Goal: Task Accomplishment & Management: Complete application form

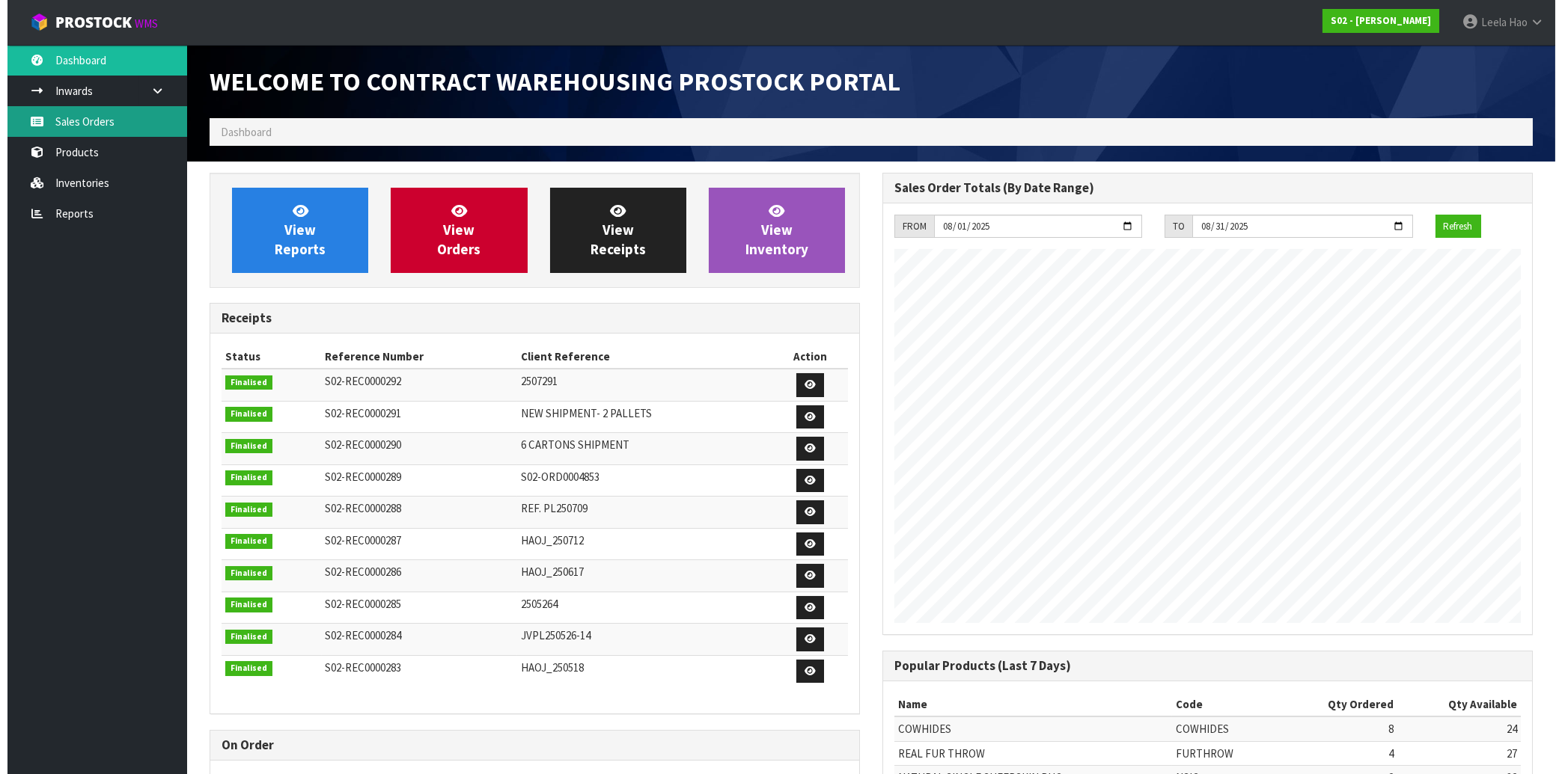
scroll to position [830, 672]
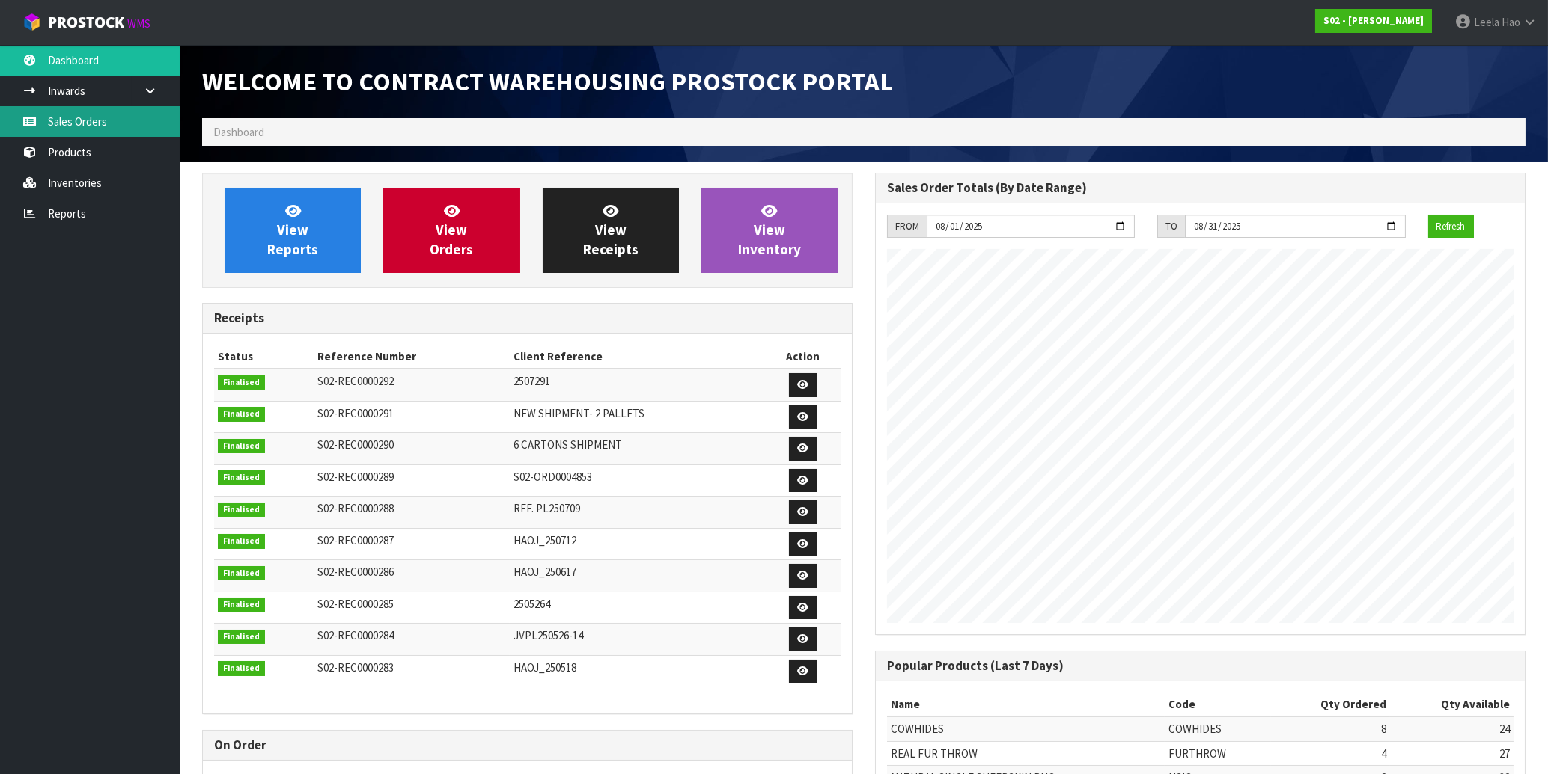
click at [71, 116] on link "Sales Orders" at bounding box center [90, 121] width 180 height 31
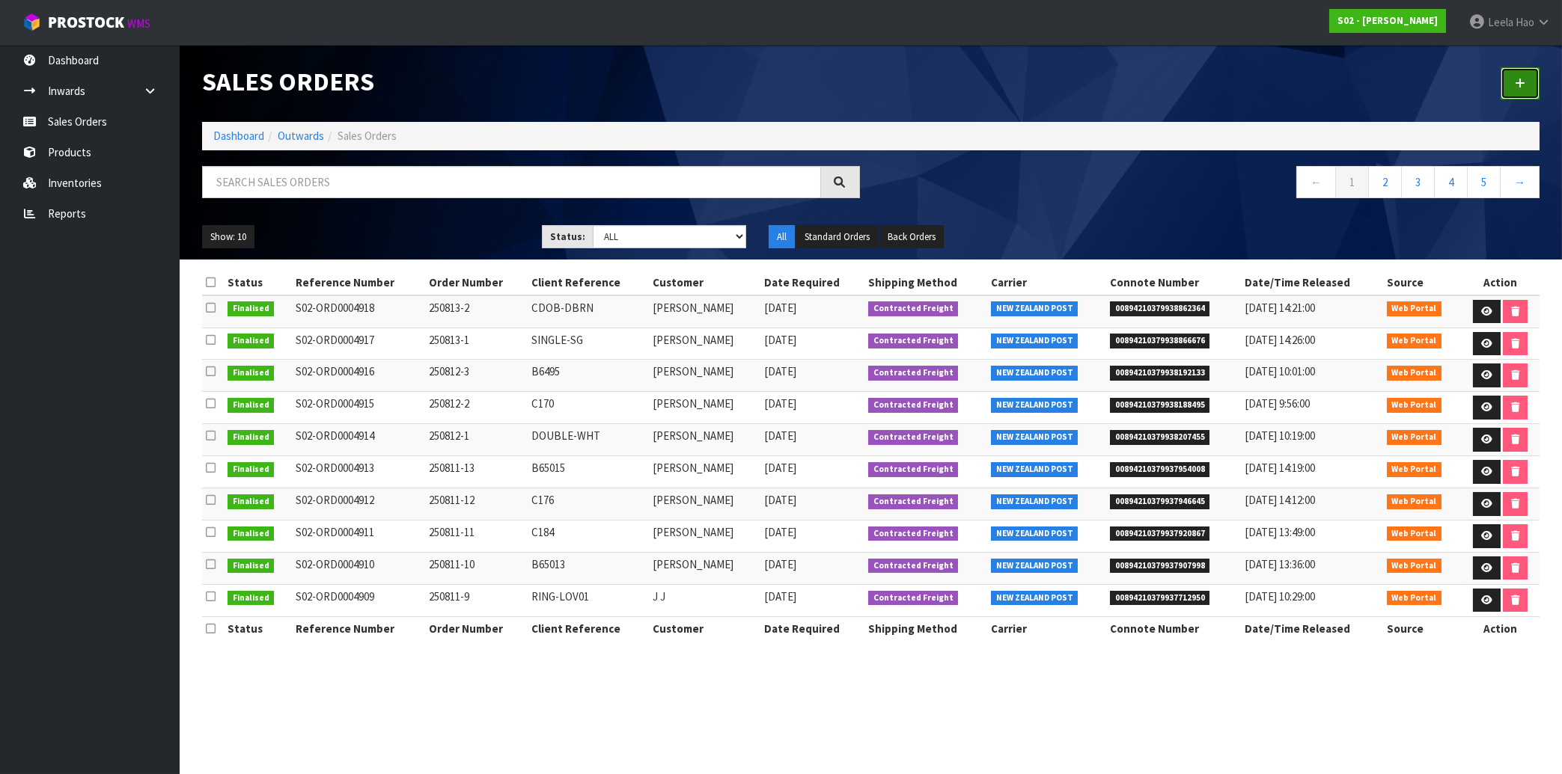
click at [1517, 79] on icon at bounding box center [1520, 83] width 10 height 11
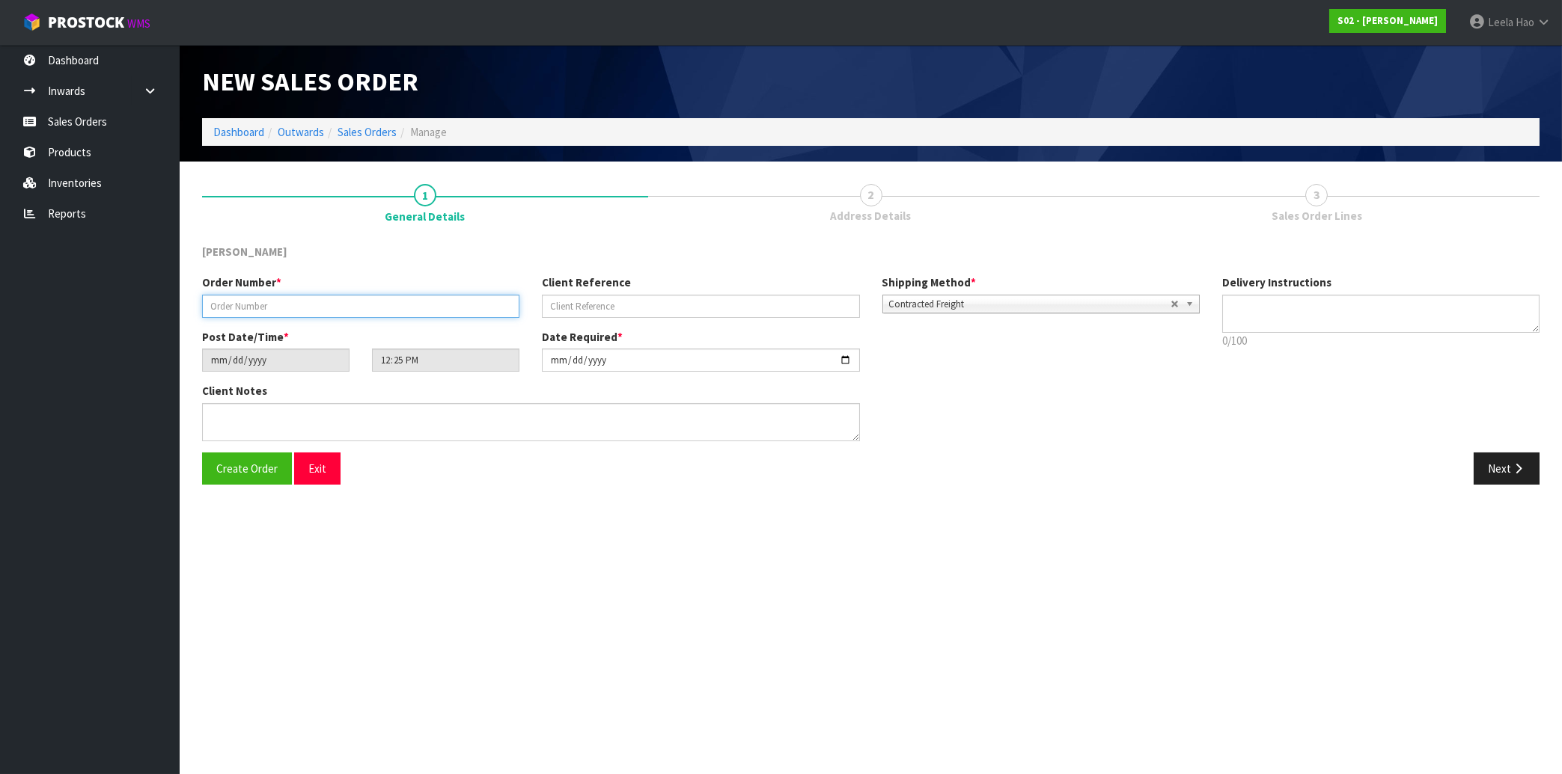
click at [395, 313] on input "text" at bounding box center [360, 306] width 317 height 23
type input "250814-1"
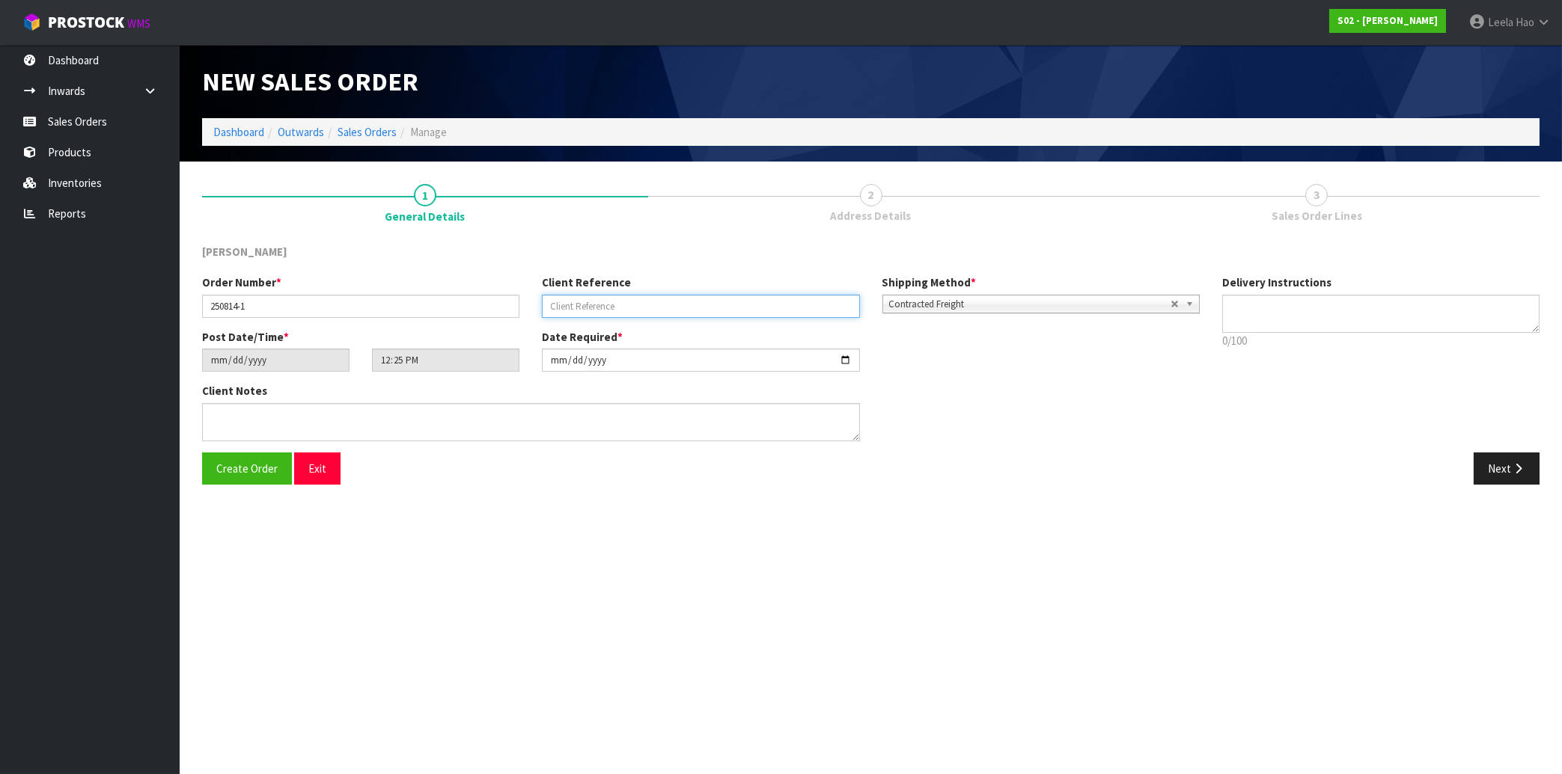
click at [590, 306] on input "text" at bounding box center [700, 306] width 317 height 23
type input "LWSC-GREY"
click at [1512, 464] on icon "button" at bounding box center [1518, 468] width 14 height 11
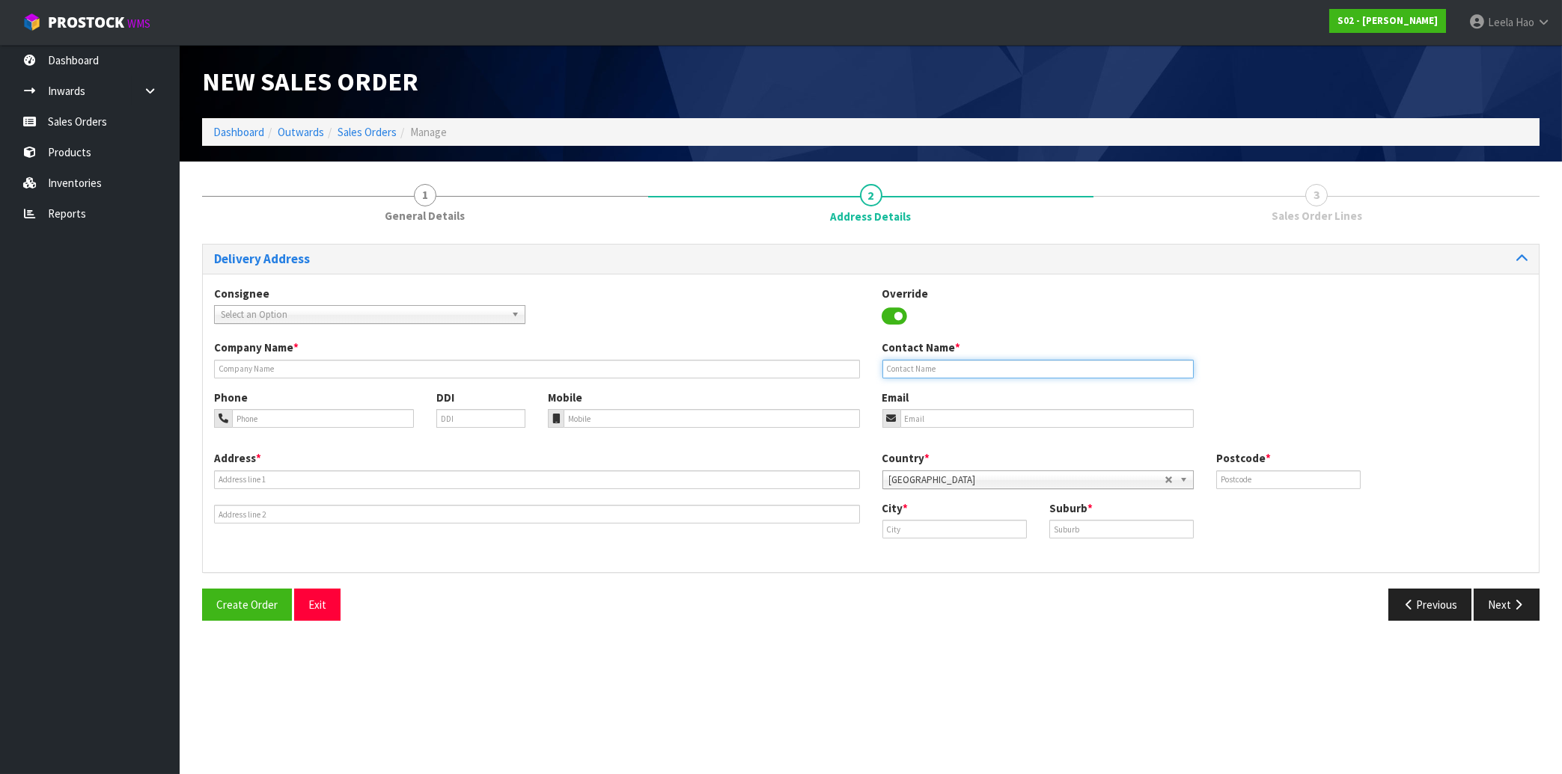
click at [944, 372] on input "text" at bounding box center [1037, 369] width 311 height 19
paste input "[PERSON_NAME]"
type input "[PERSON_NAME]"
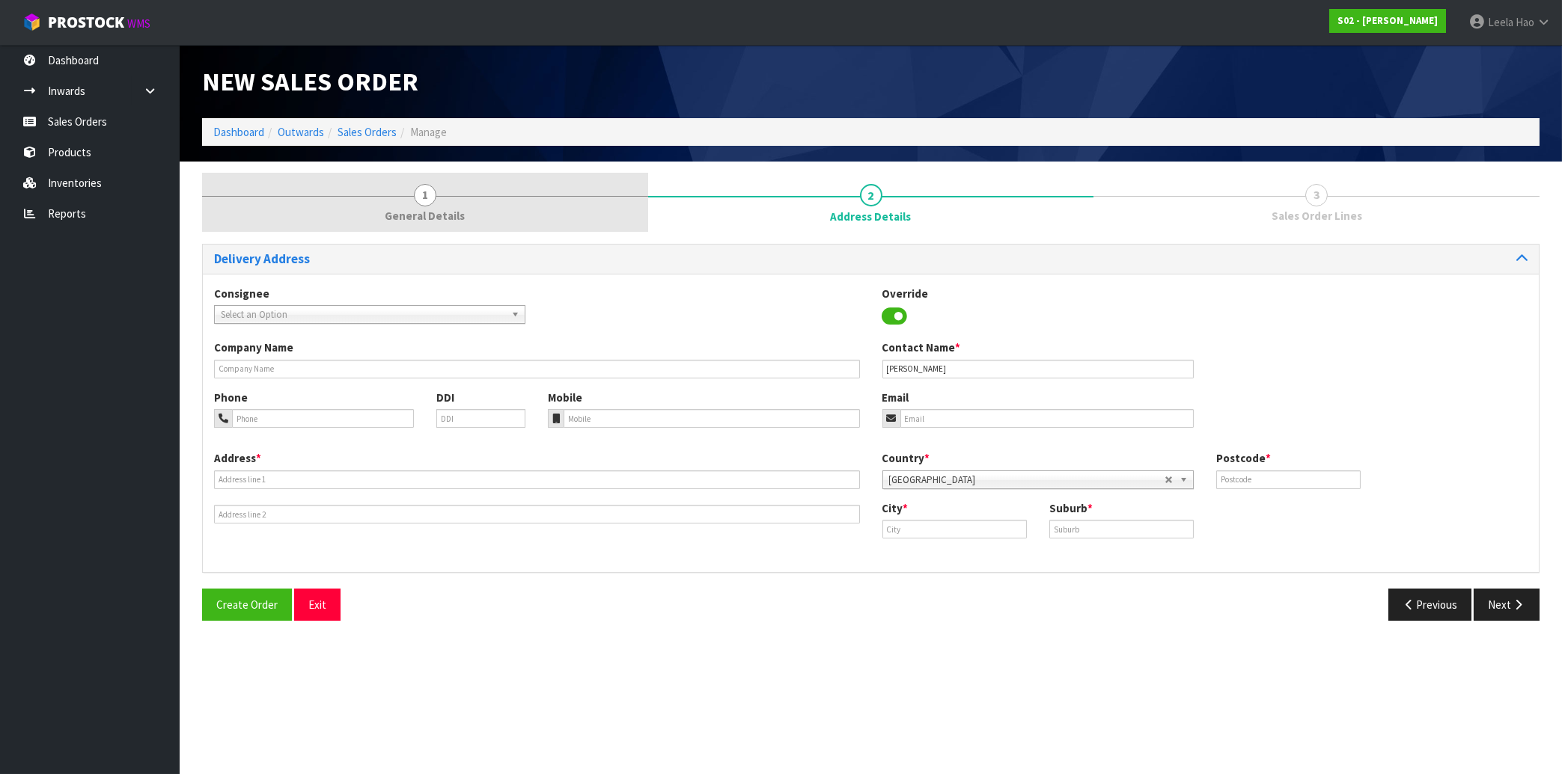
click at [427, 192] on span "1" at bounding box center [425, 195] width 22 height 22
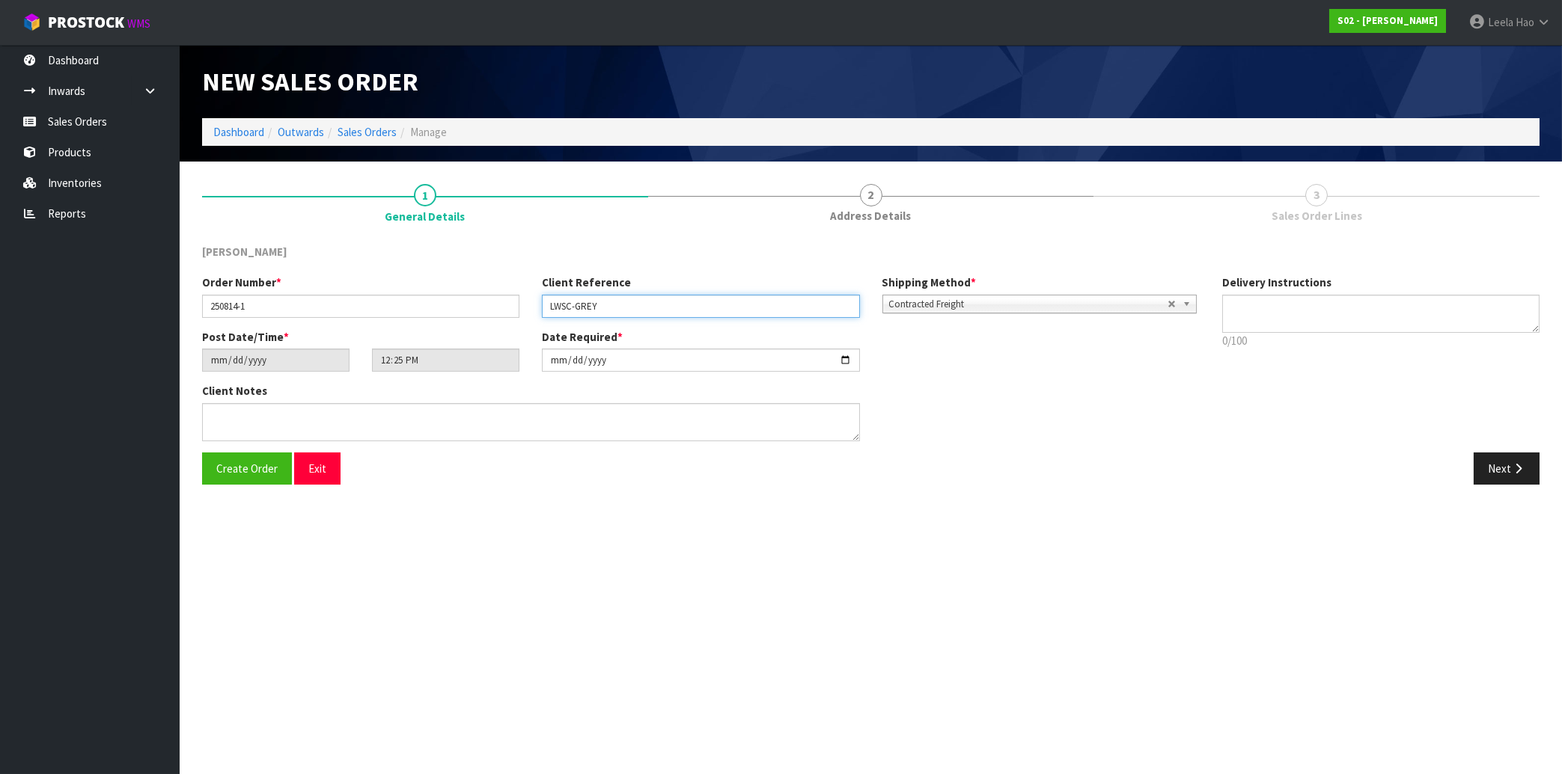
click at [627, 306] on input "LWSC-GREY" at bounding box center [700, 306] width 317 height 23
type input "LWSC-GREYTIP"
click at [1482, 480] on button "Next" at bounding box center [1506, 469] width 66 height 32
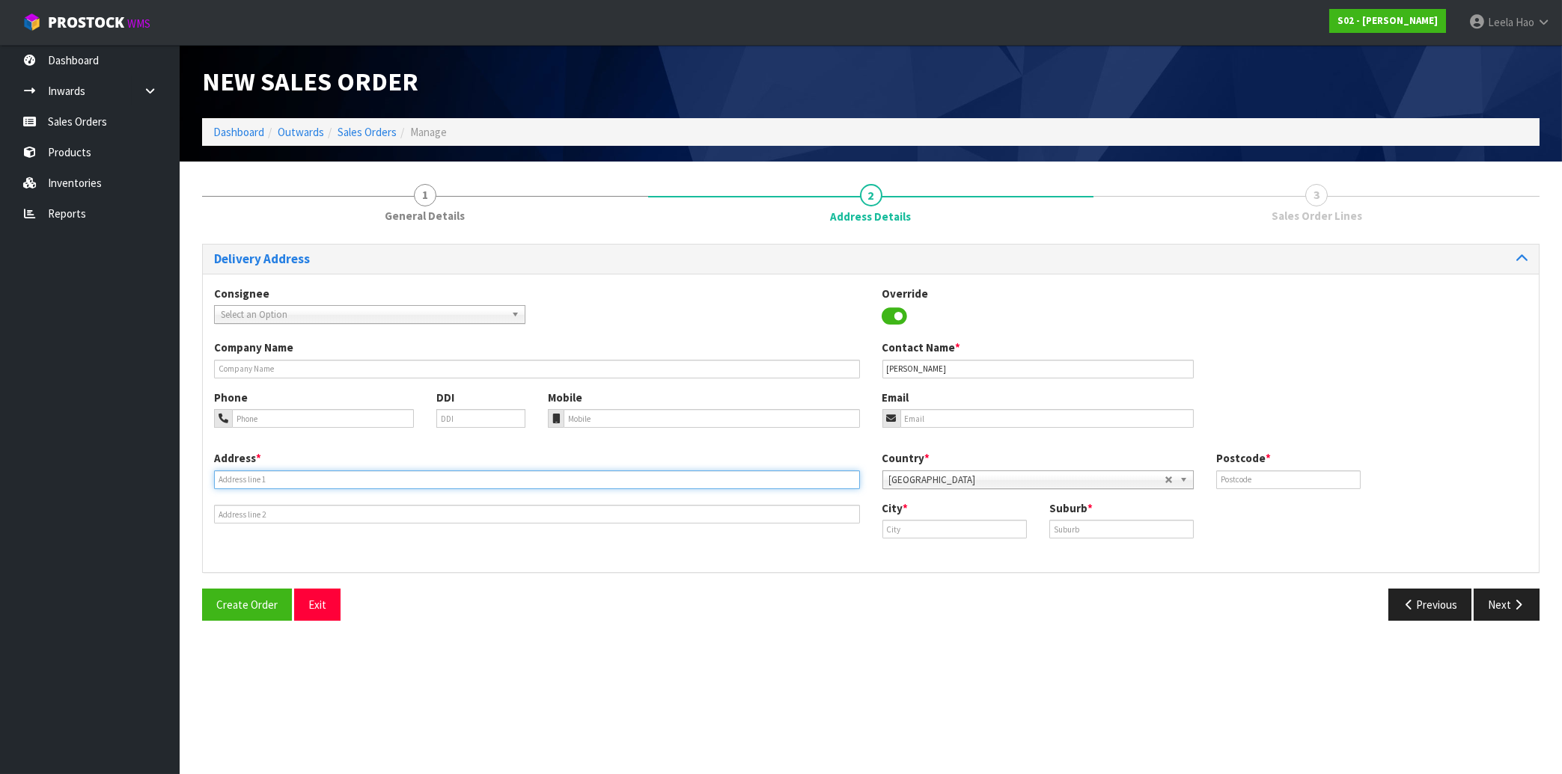
click at [412, 475] on input "text" at bounding box center [537, 480] width 646 height 19
paste input "[STREET_ADDRESS]"
type input "[STREET_ADDRESS]"
click at [1362, 371] on div "Company Name Contact Name * [PERSON_NAME]" at bounding box center [871, 364] width 1336 height 49
click at [1073, 524] on input "text" at bounding box center [1121, 529] width 144 height 19
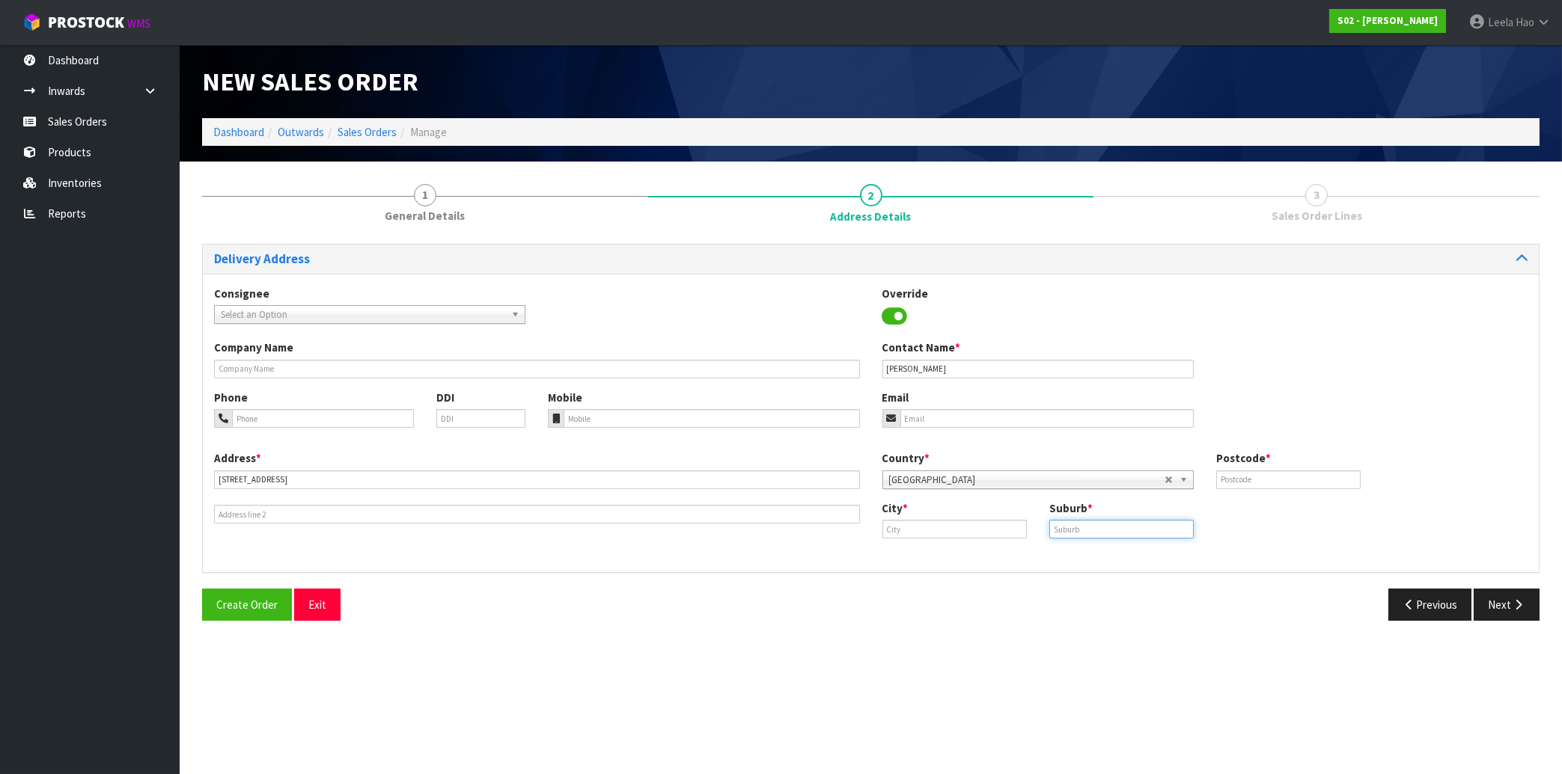
paste input "[GEOGRAPHIC_DATA]"
type input "[GEOGRAPHIC_DATA]"
click at [928, 531] on input "text" at bounding box center [954, 529] width 144 height 19
paste input "Taupo"
type input "Taupo"
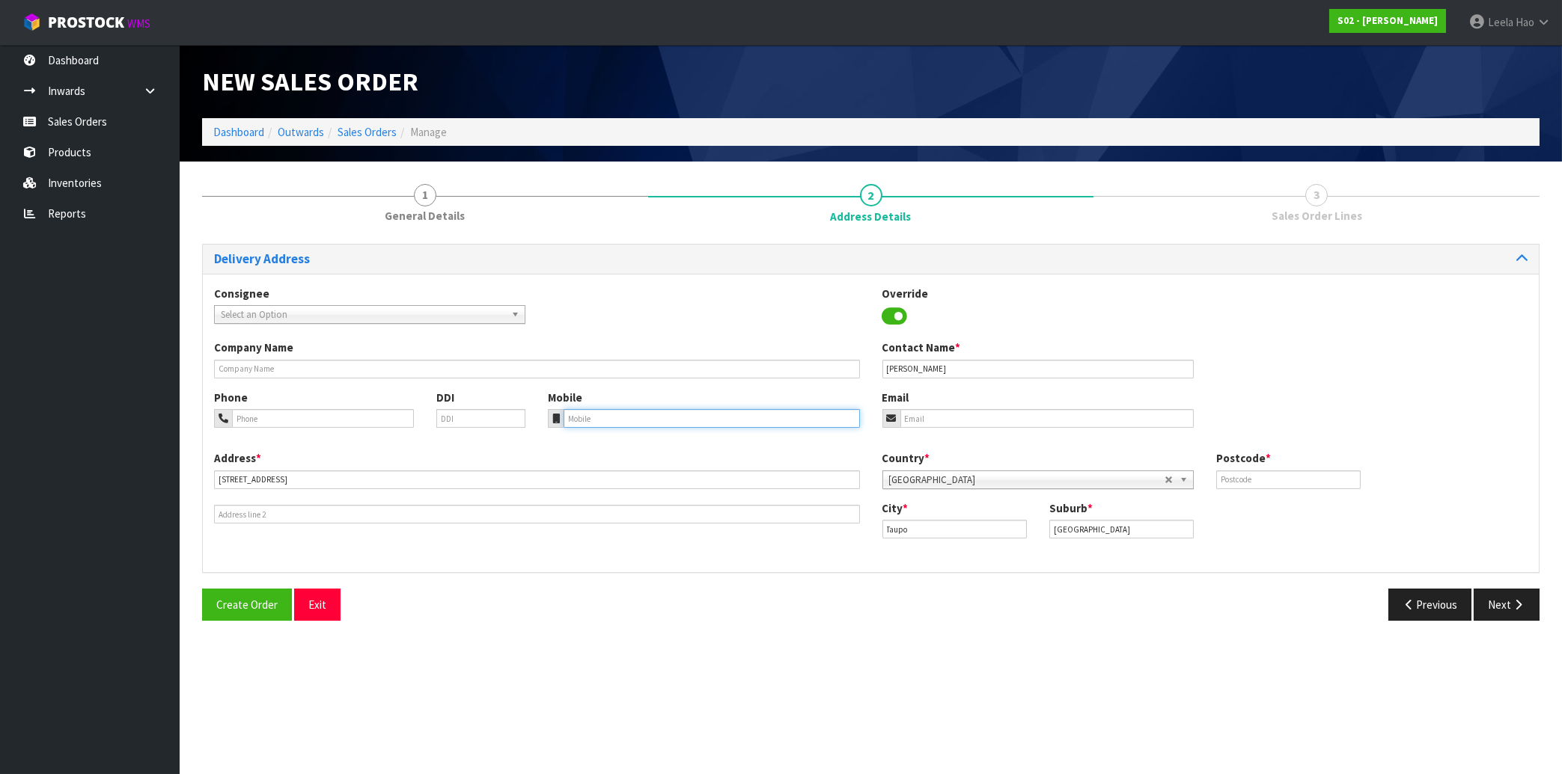
click at [628, 415] on input "tel" at bounding box center [711, 418] width 296 height 19
paste input "[PHONE_NUMBER]"
type input "[PHONE_NUMBER]"
click at [1262, 477] on input "text" at bounding box center [1288, 480] width 144 height 19
type input "3330"
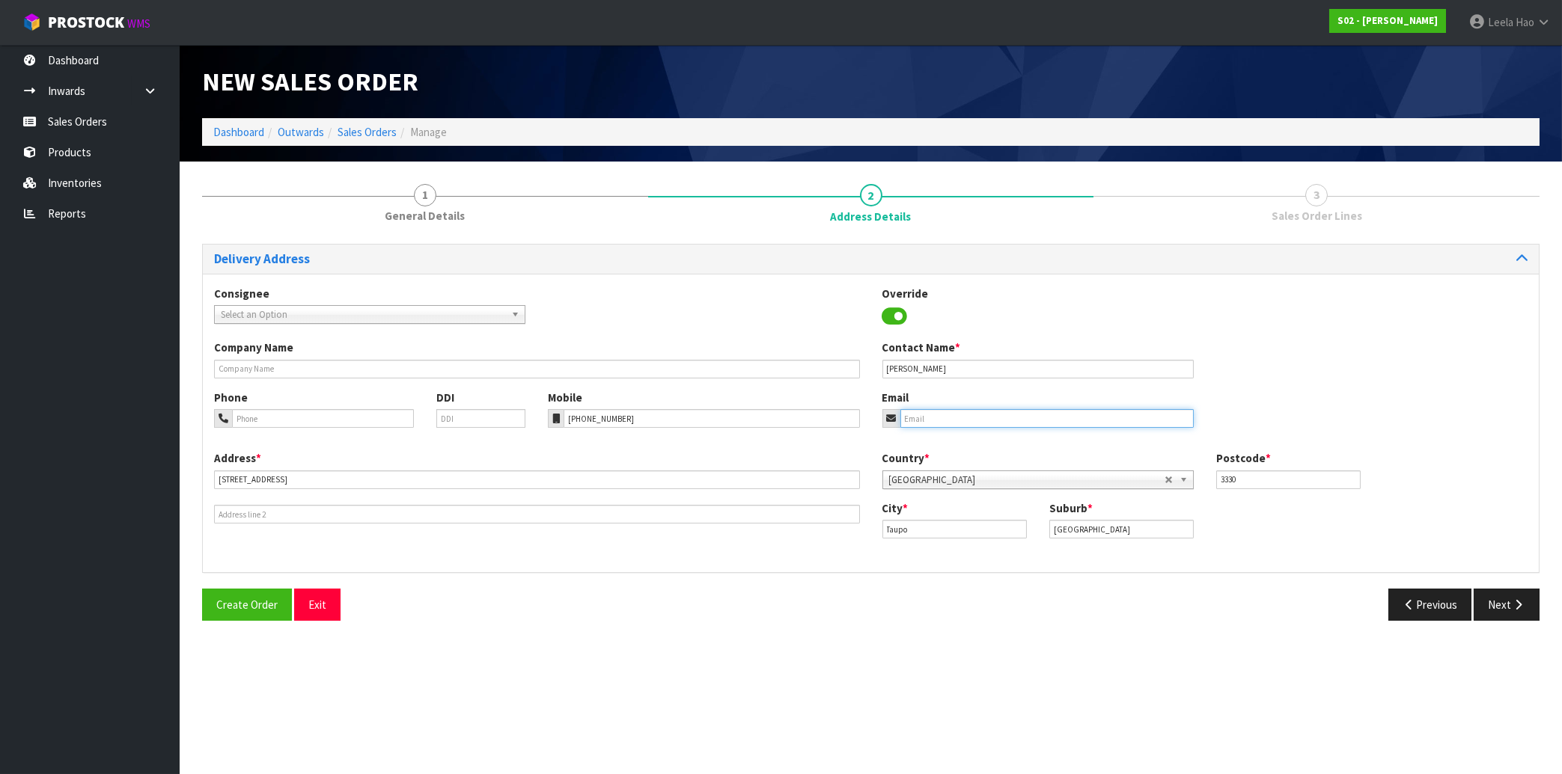
click at [991, 415] on input "email" at bounding box center [1046, 418] width 293 height 19
paste input "[EMAIL_ADDRESS][DOMAIN_NAME]"
type input "[EMAIL_ADDRESS][DOMAIN_NAME]"
click at [1492, 602] on button "Next" at bounding box center [1506, 605] width 66 height 32
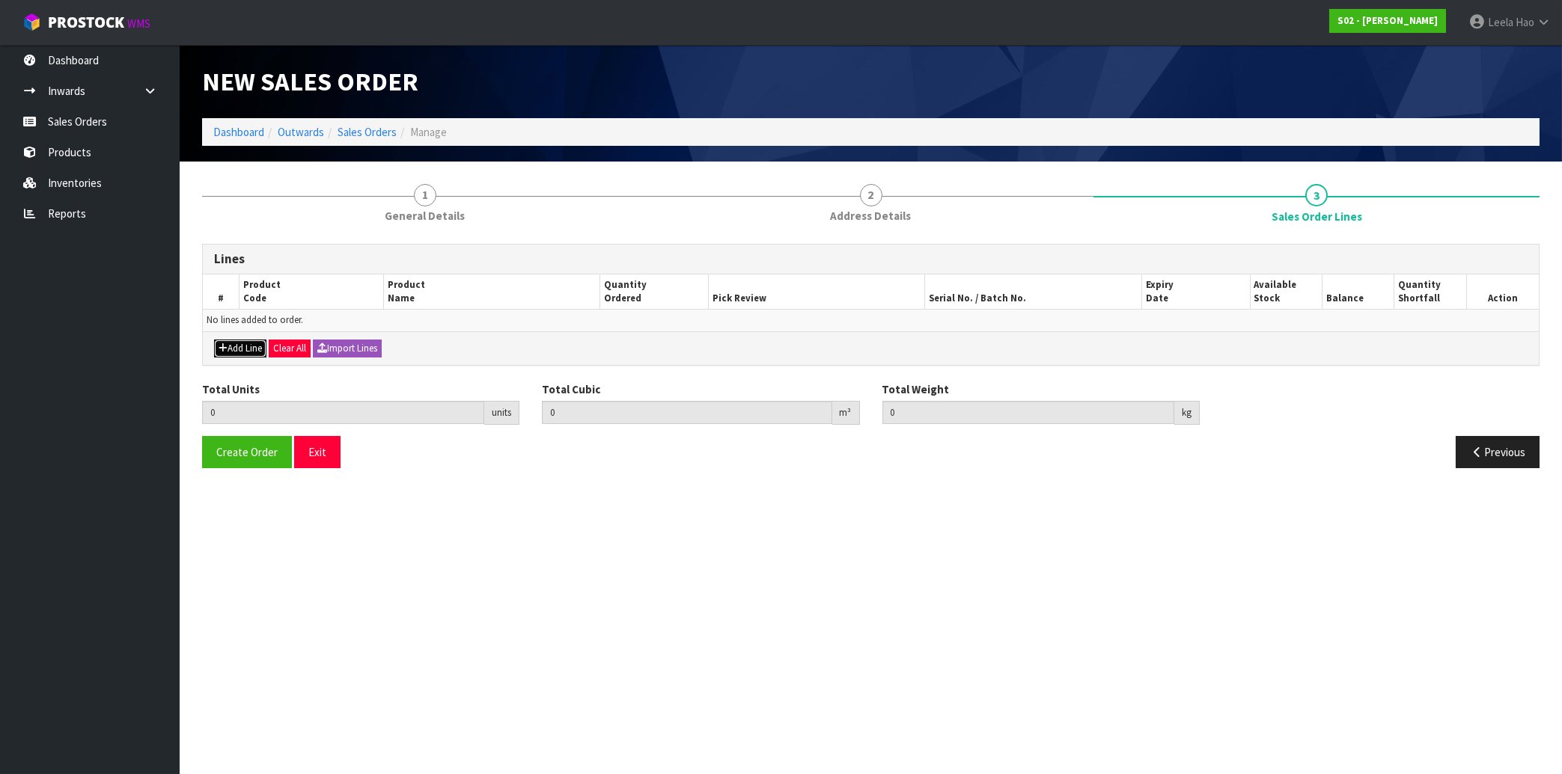
click at [222, 346] on icon "button" at bounding box center [223, 348] width 9 height 10
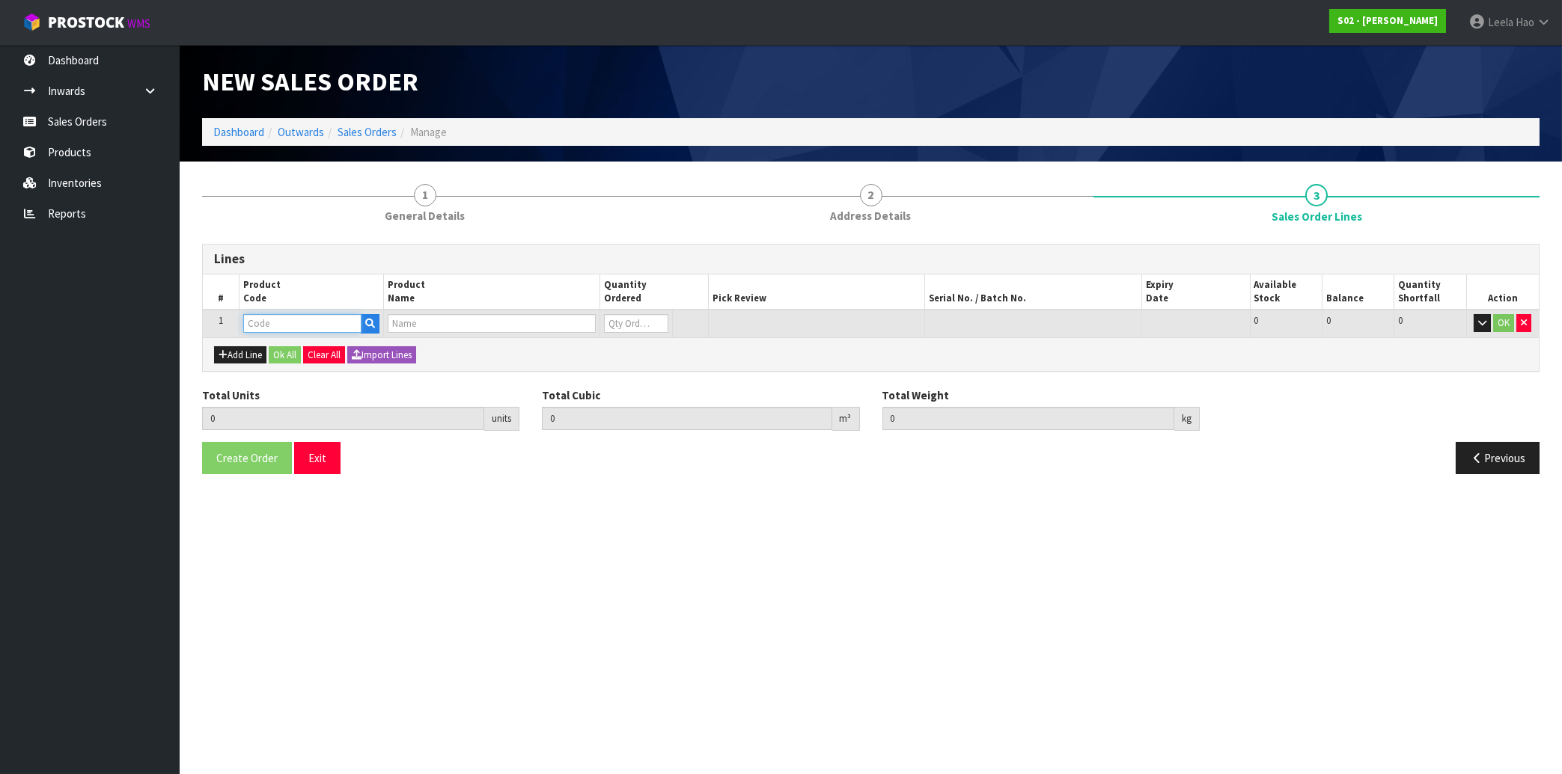
click at [246, 329] on input "text" at bounding box center [302, 323] width 118 height 19
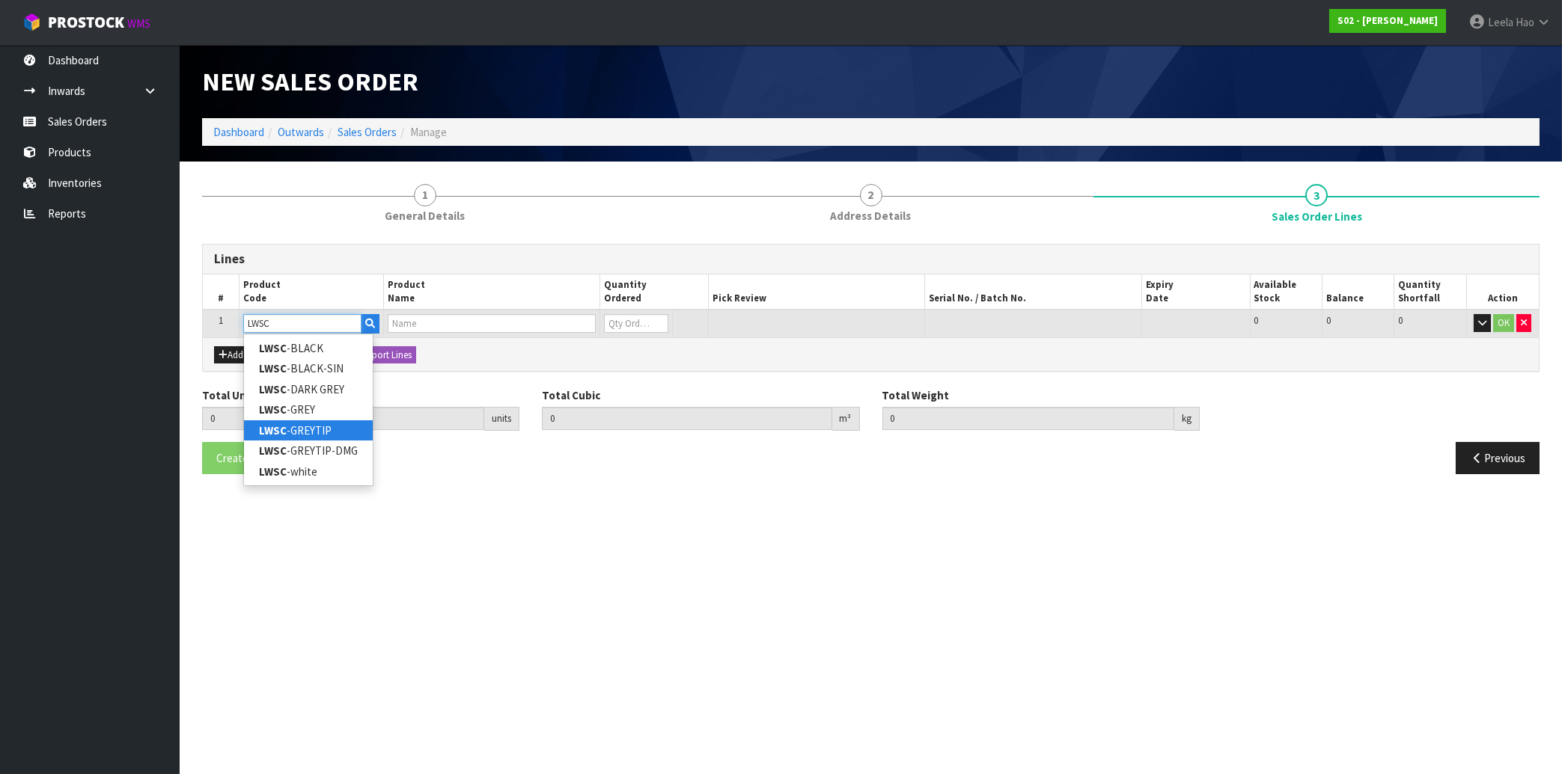
type input "LWSC"
click at [334, 430] on link "LWSC -GREYTIP" at bounding box center [308, 431] width 129 height 20
type input "LWSC-GREYTIP"
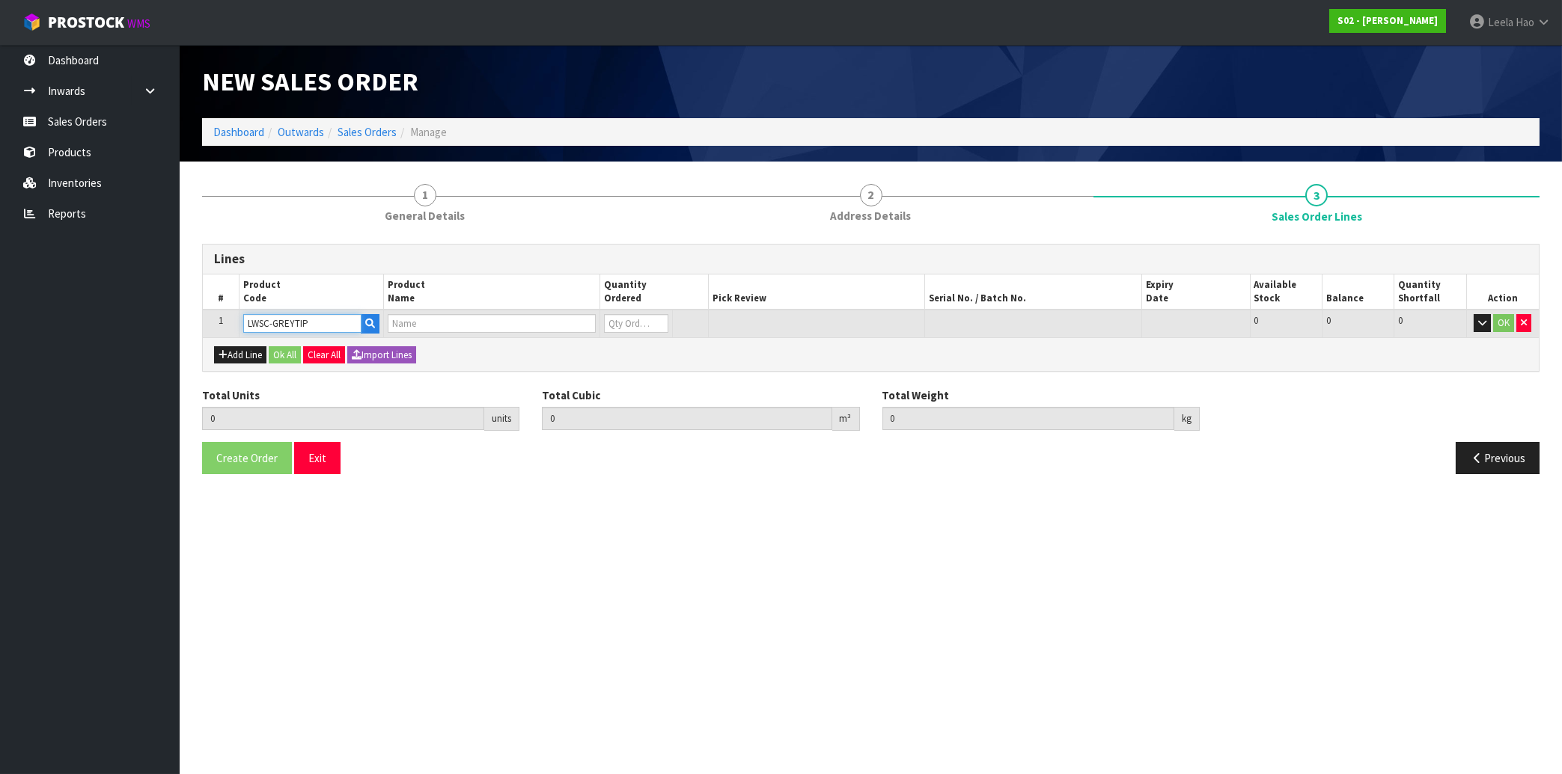
type input "0.000000"
type input "0.000"
type input "CAR SEAT COVER"
type input "0"
type input "1"
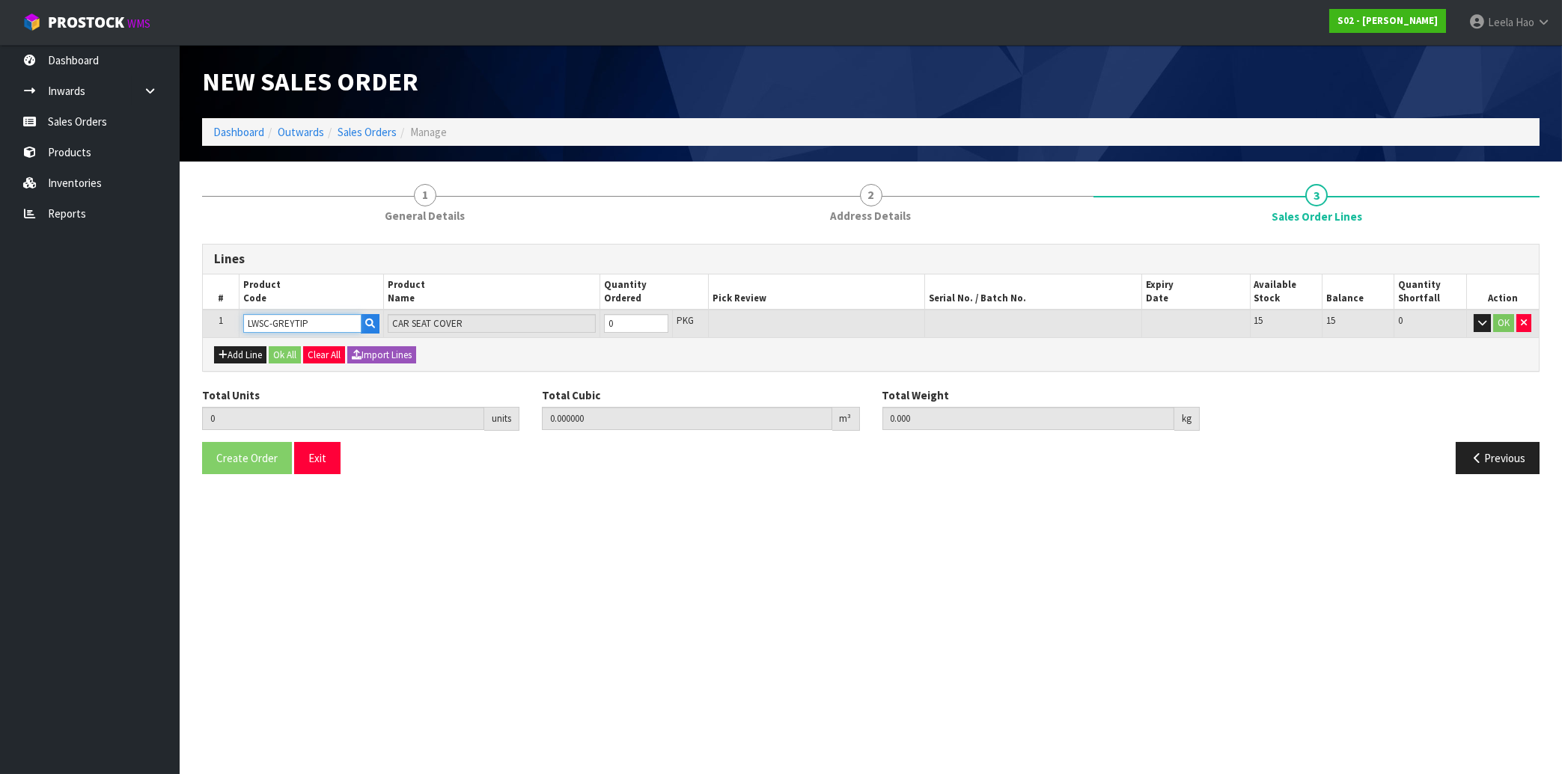
type input "0.044"
type input "3.3"
type input "1"
click at [659, 321] on input "1" at bounding box center [636, 323] width 64 height 19
click at [1497, 327] on button "OK" at bounding box center [1503, 323] width 21 height 18
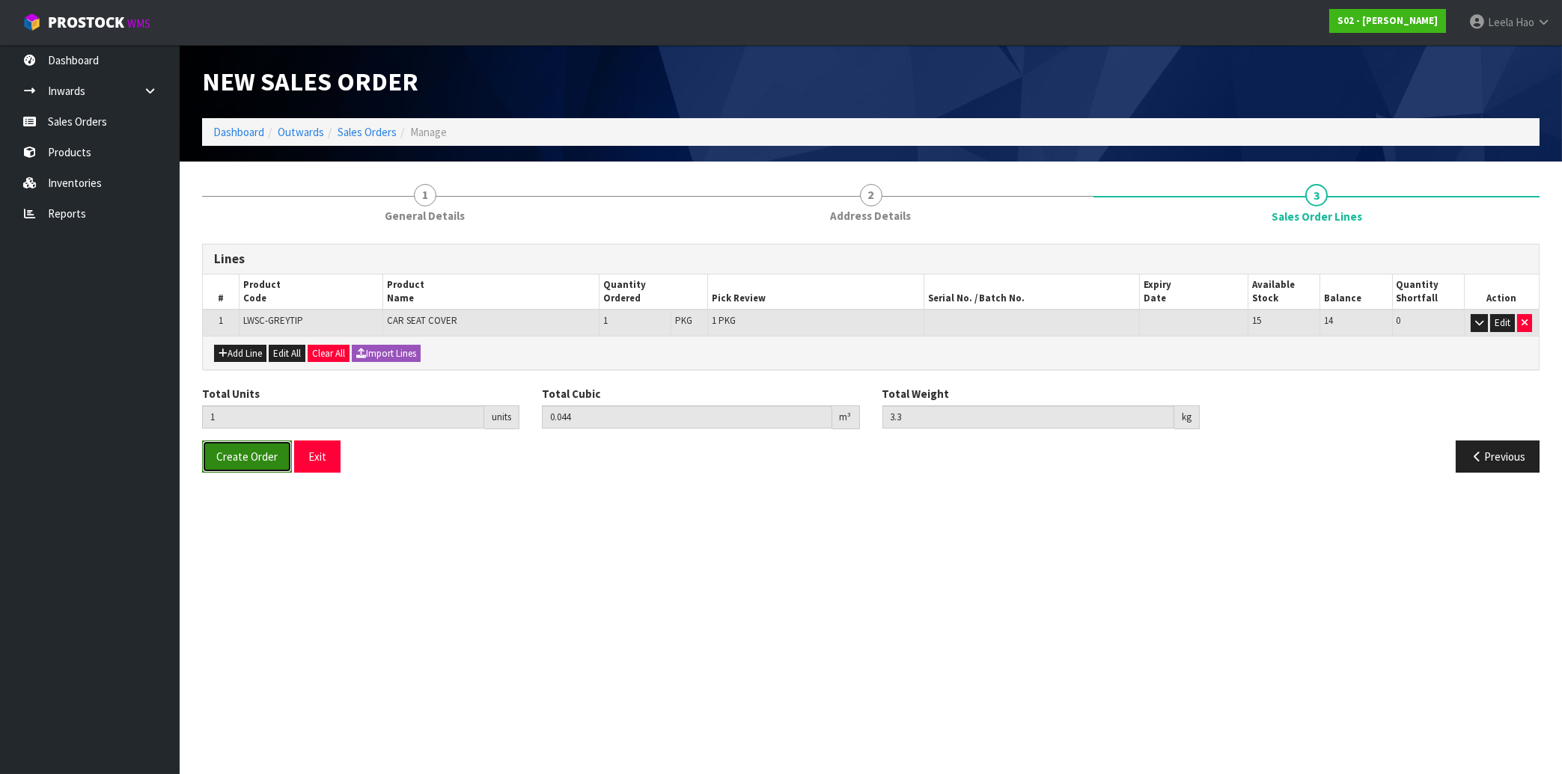
click at [245, 463] on span "Create Order" at bounding box center [246, 457] width 61 height 14
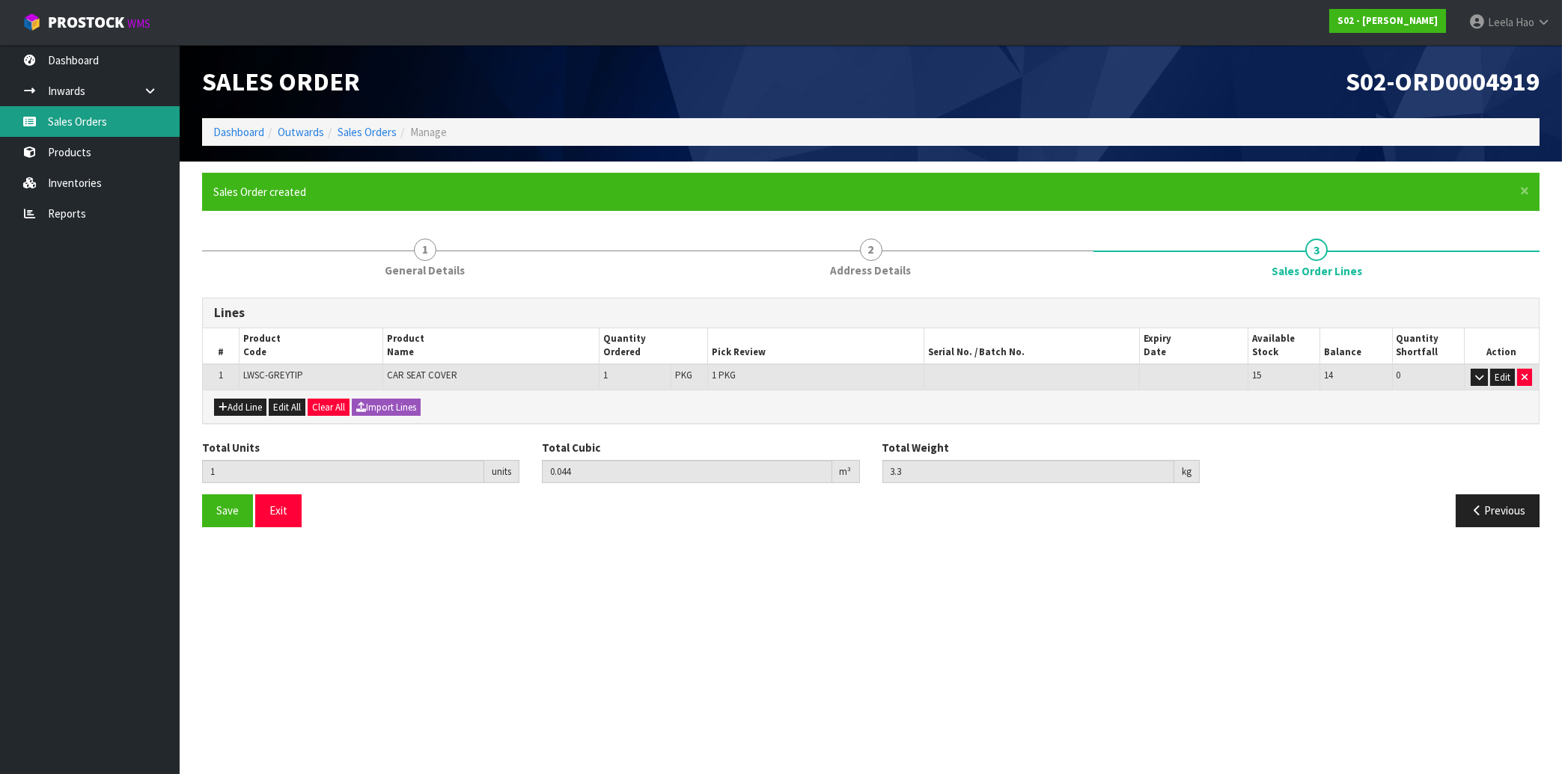
click at [82, 129] on link "Sales Orders" at bounding box center [90, 121] width 180 height 31
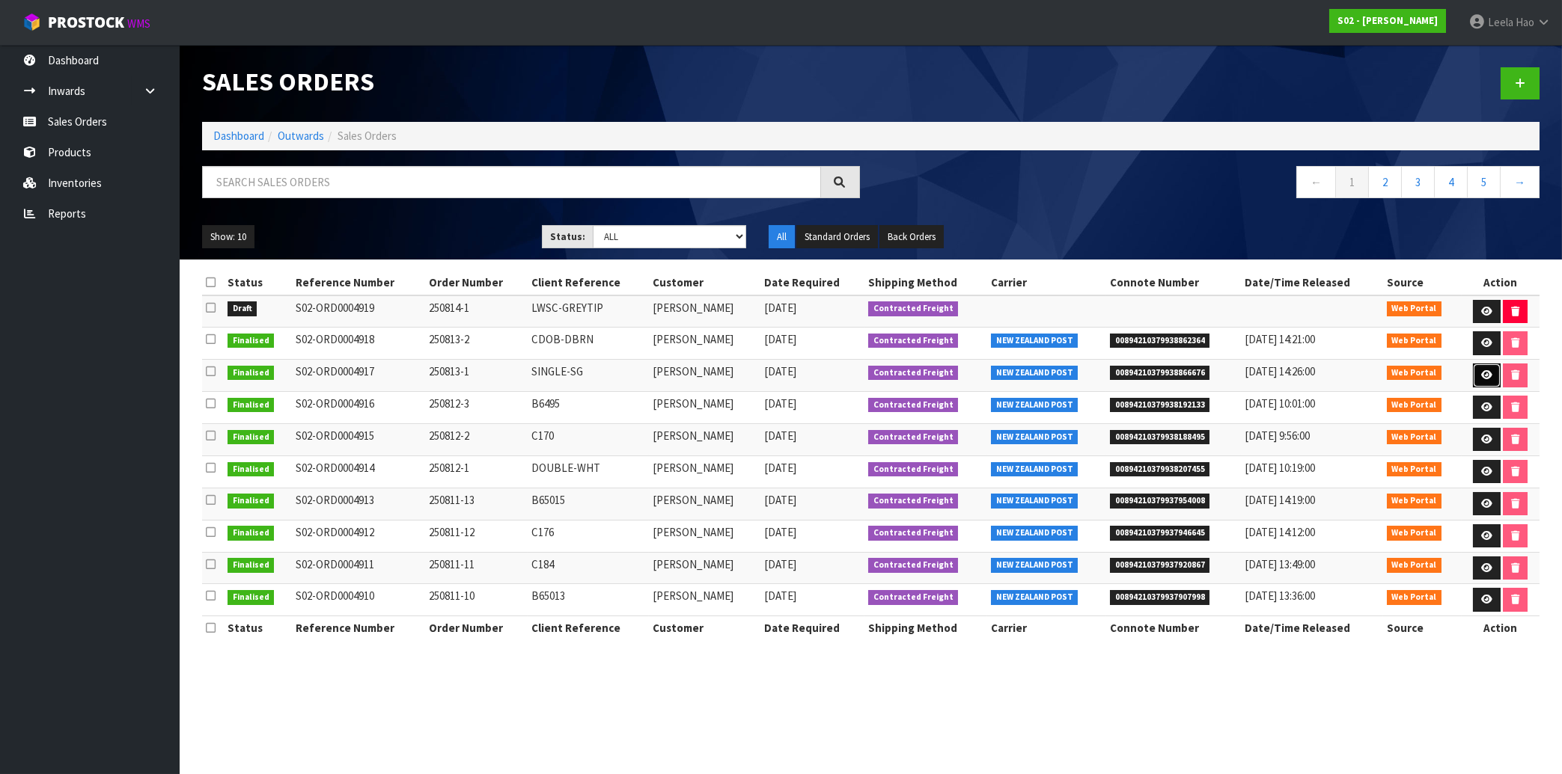
click at [1485, 382] on link at bounding box center [1487, 376] width 28 height 24
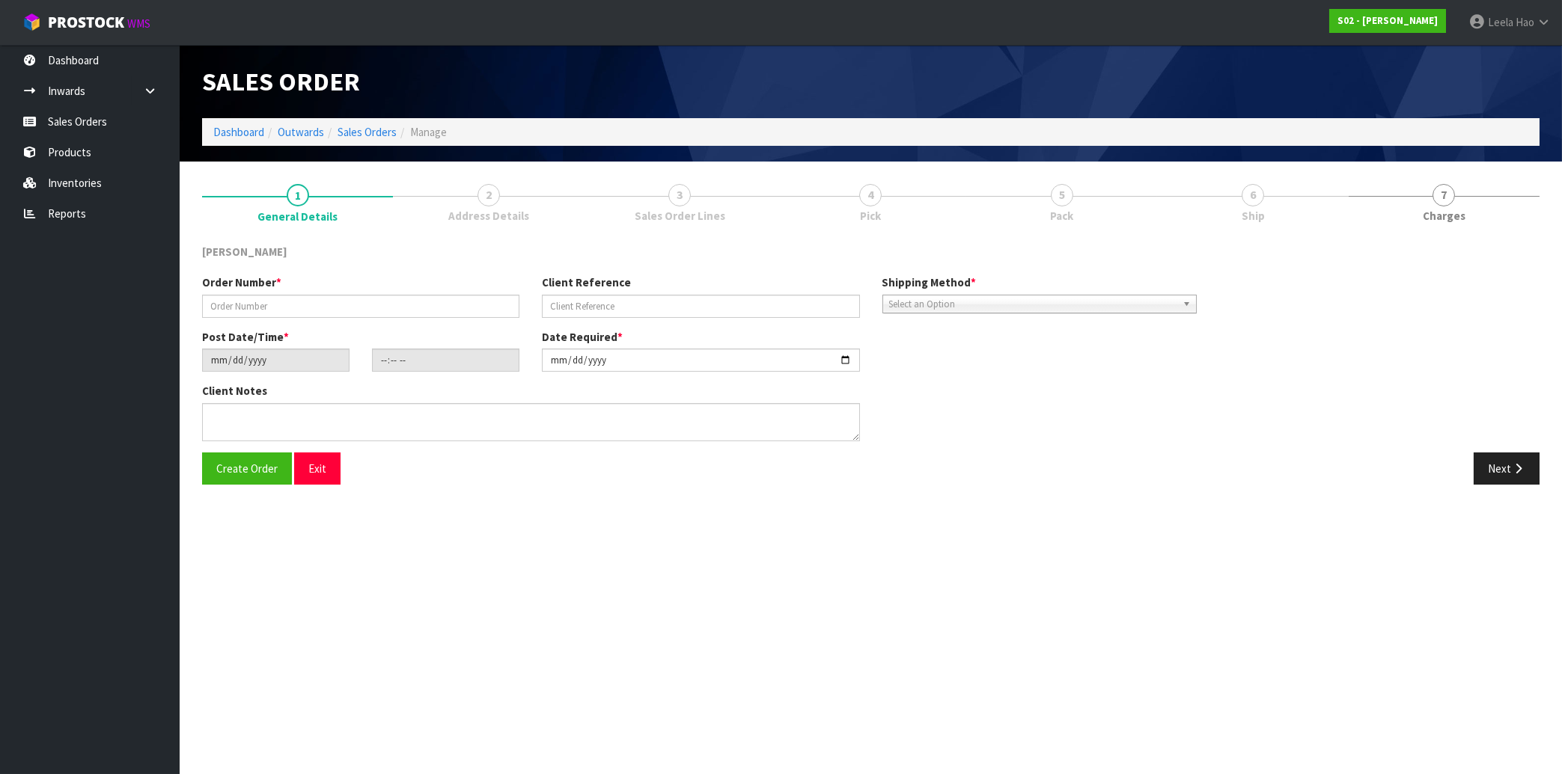
type input "250813-1"
type input "SINGLE-SG"
type input "[DATE]"
type input "17:56:00.000"
type input "[DATE]"
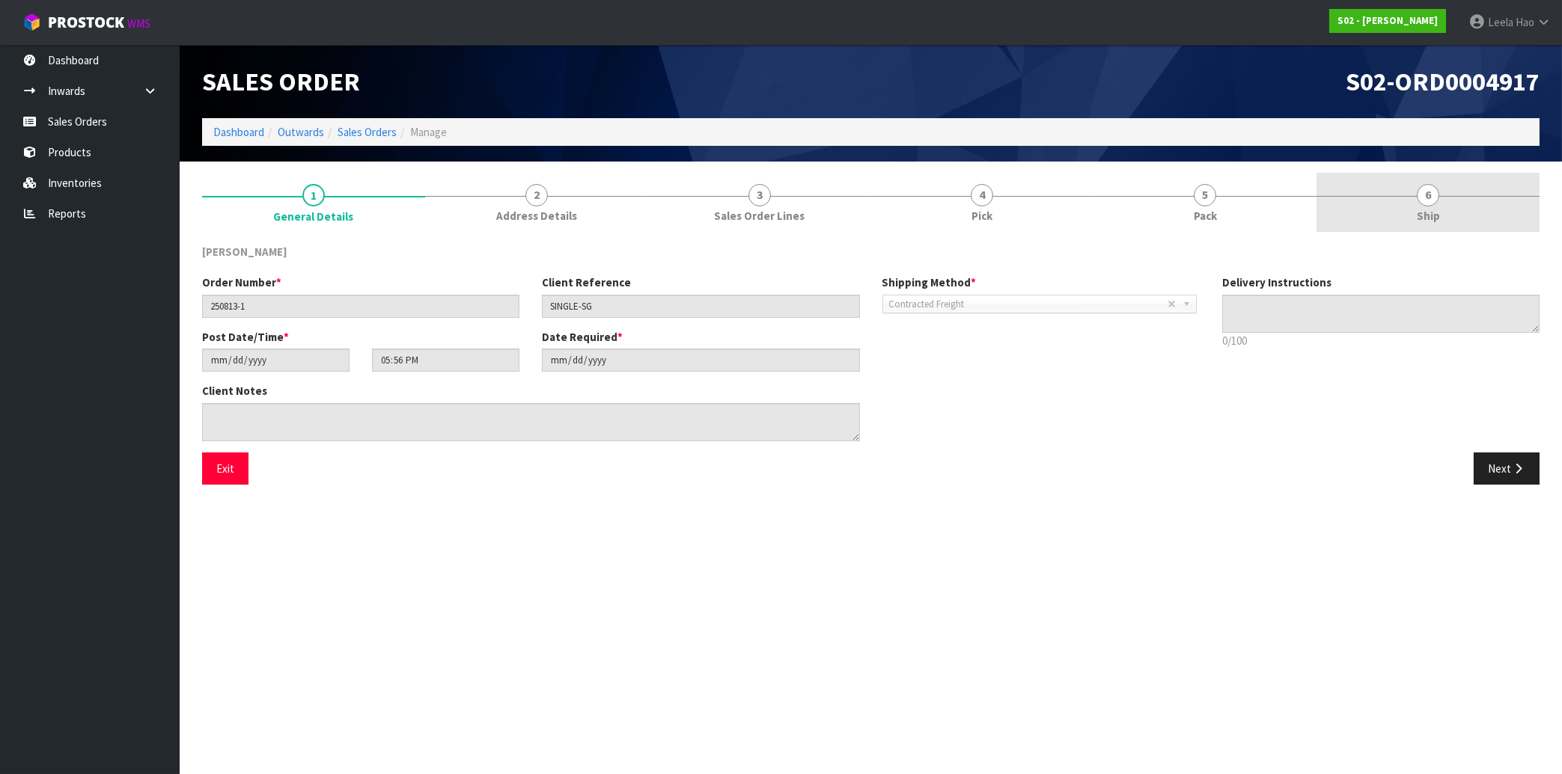
click at [1429, 201] on span "6" at bounding box center [1428, 195] width 22 height 22
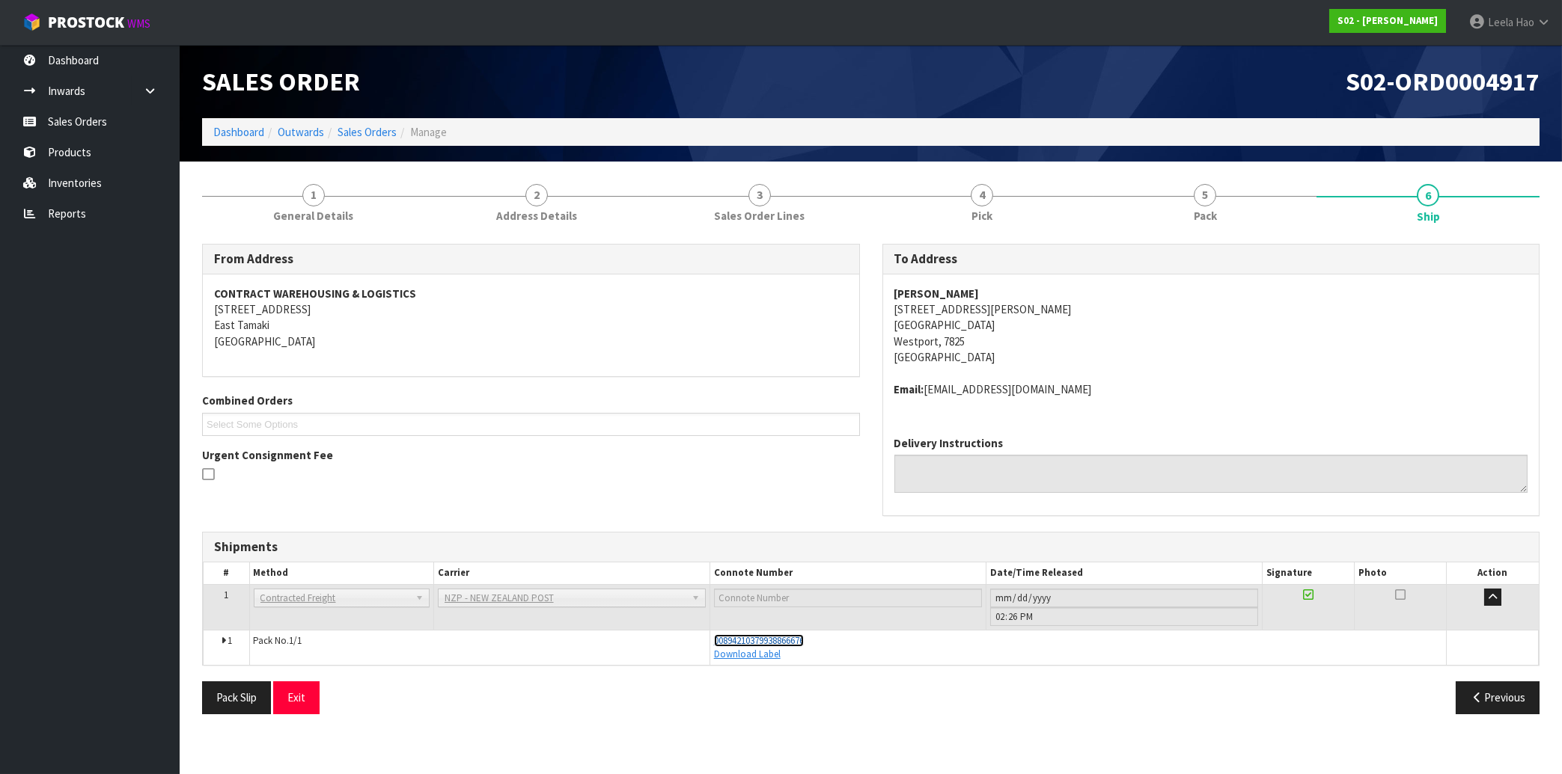
click at [791, 638] on span "00894210379938866676" at bounding box center [759, 641] width 90 height 13
drag, startPoint x: 834, startPoint y: 647, endPoint x: 713, endPoint y: 638, distance: 120.8
click at [713, 638] on td "00894210379938866676 Download Label" at bounding box center [1077, 647] width 736 height 35
click at [103, 131] on link "Sales Orders" at bounding box center [90, 121] width 180 height 31
click at [76, 120] on link "Sales Orders" at bounding box center [90, 121] width 180 height 31
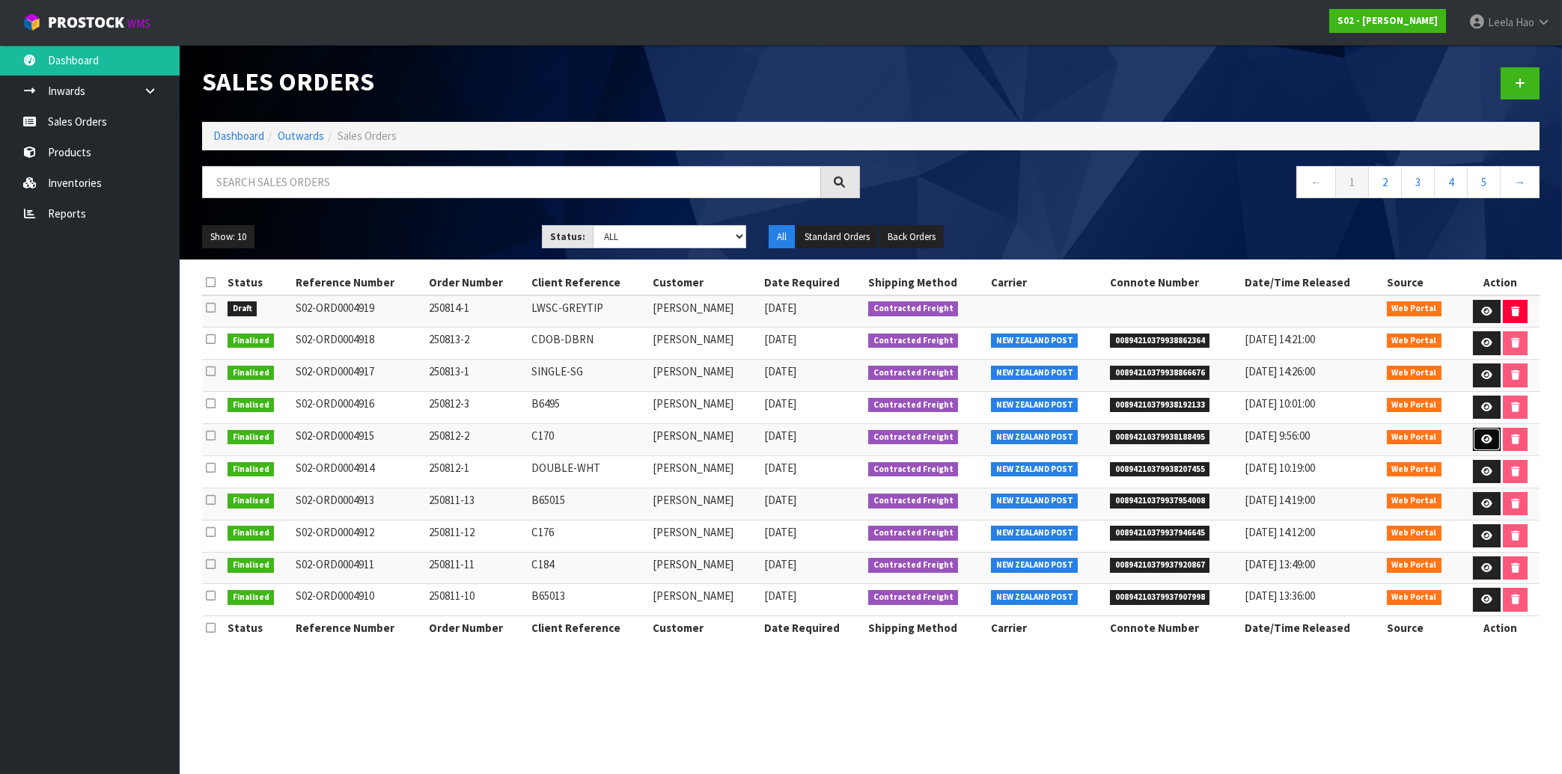
click at [1476, 443] on link at bounding box center [1487, 440] width 28 height 24
click at [1482, 440] on icon at bounding box center [1486, 440] width 11 height 10
click at [1146, 440] on span "00894210379938188495" at bounding box center [1160, 437] width 100 height 15
click at [1147, 440] on span "00894210379938188495" at bounding box center [1160, 437] width 100 height 15
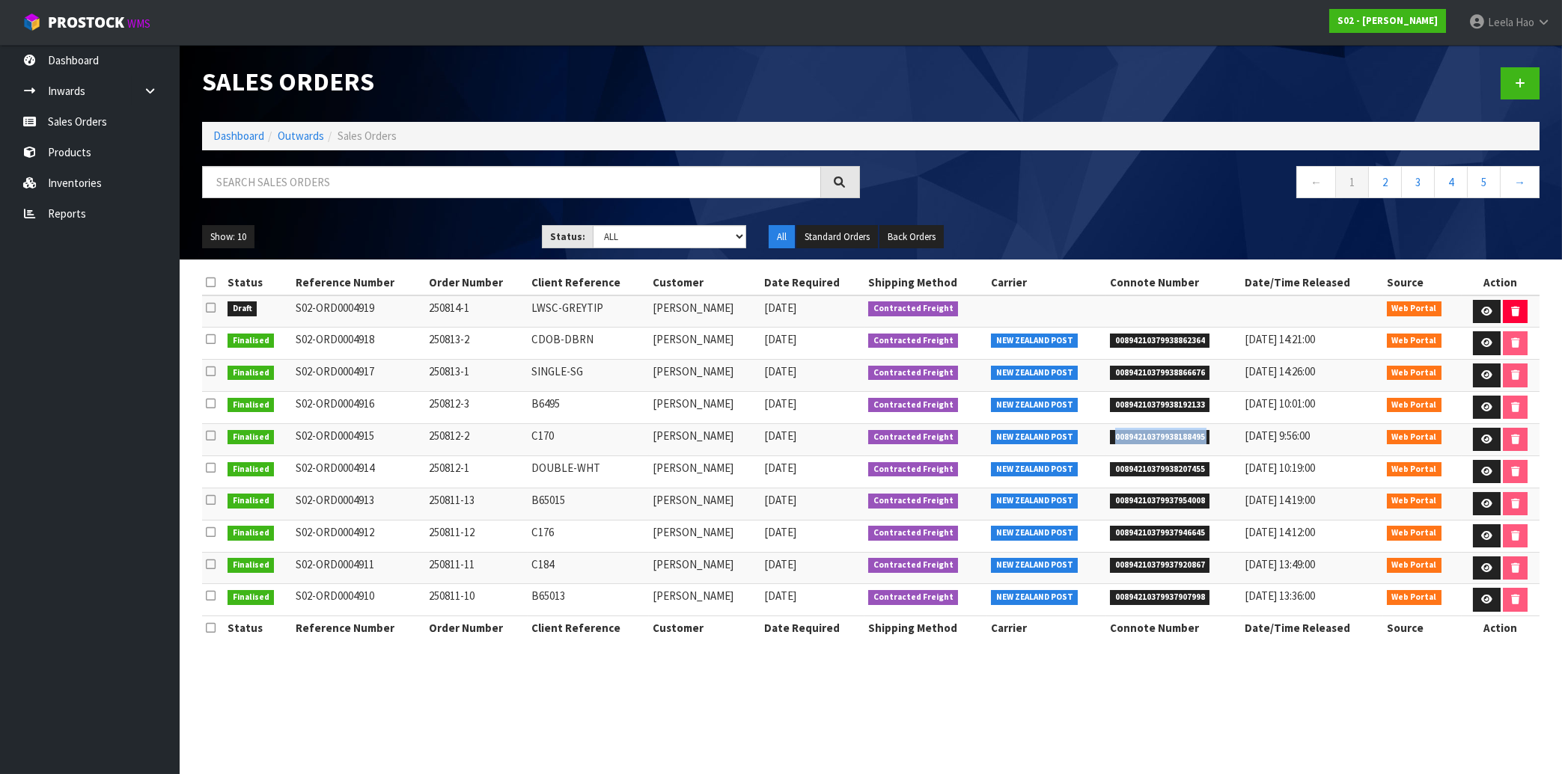
click at [1147, 440] on span "00894210379938188495" at bounding box center [1160, 437] width 100 height 15
copy span "00894210379938188495"
click at [1169, 436] on span "00894210379938188495" at bounding box center [1160, 437] width 100 height 15
click at [1179, 438] on span "00894210379938188495" at bounding box center [1160, 437] width 100 height 15
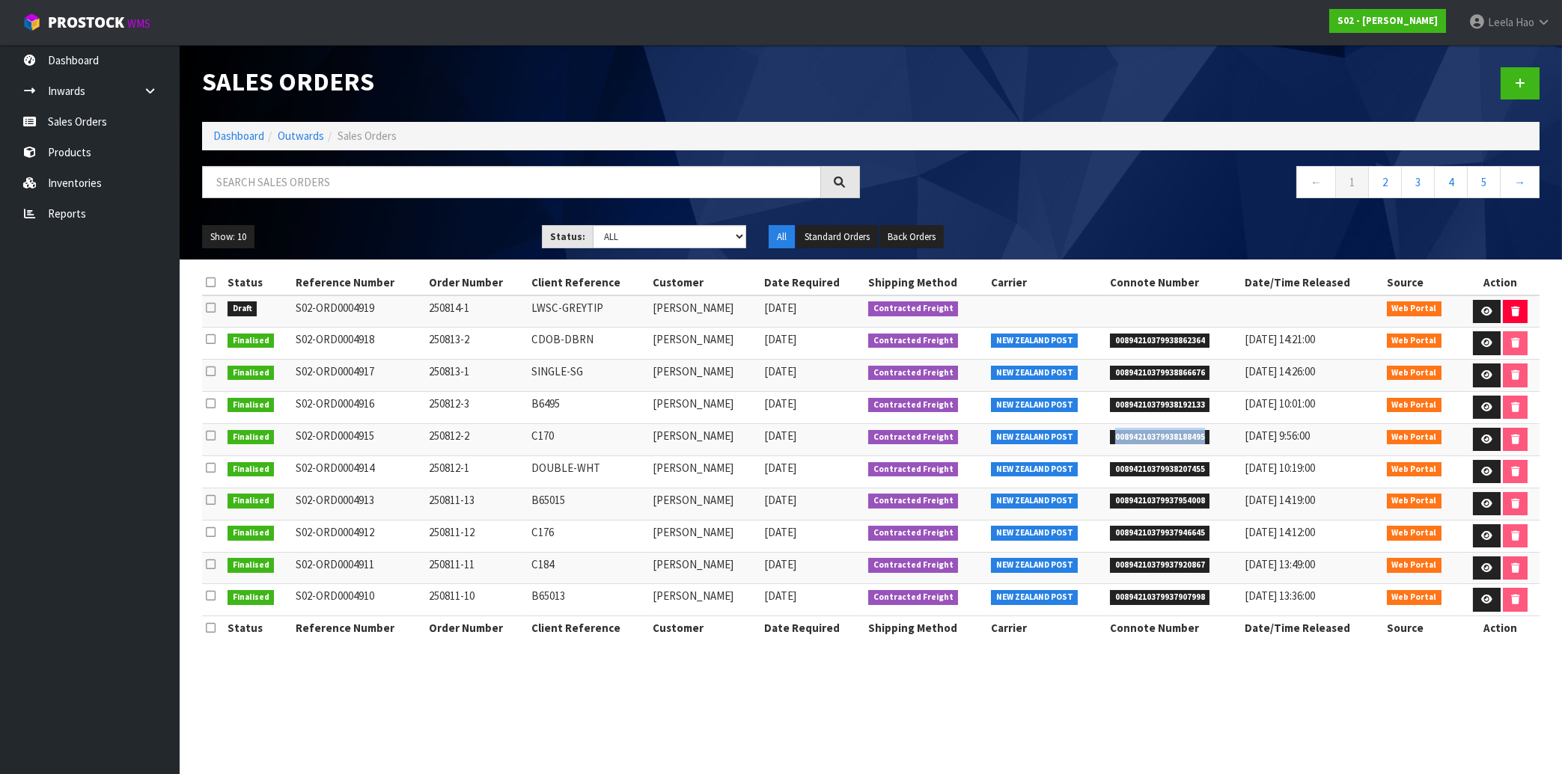
click at [1179, 438] on span "00894210379938188495" at bounding box center [1160, 437] width 100 height 15
click at [1158, 338] on span "00894210379938862364" at bounding box center [1160, 341] width 100 height 15
drag, startPoint x: 388, startPoint y: 189, endPoint x: 388, endPoint y: 178, distance: 10.5
click at [388, 183] on input "text" at bounding box center [511, 182] width 619 height 32
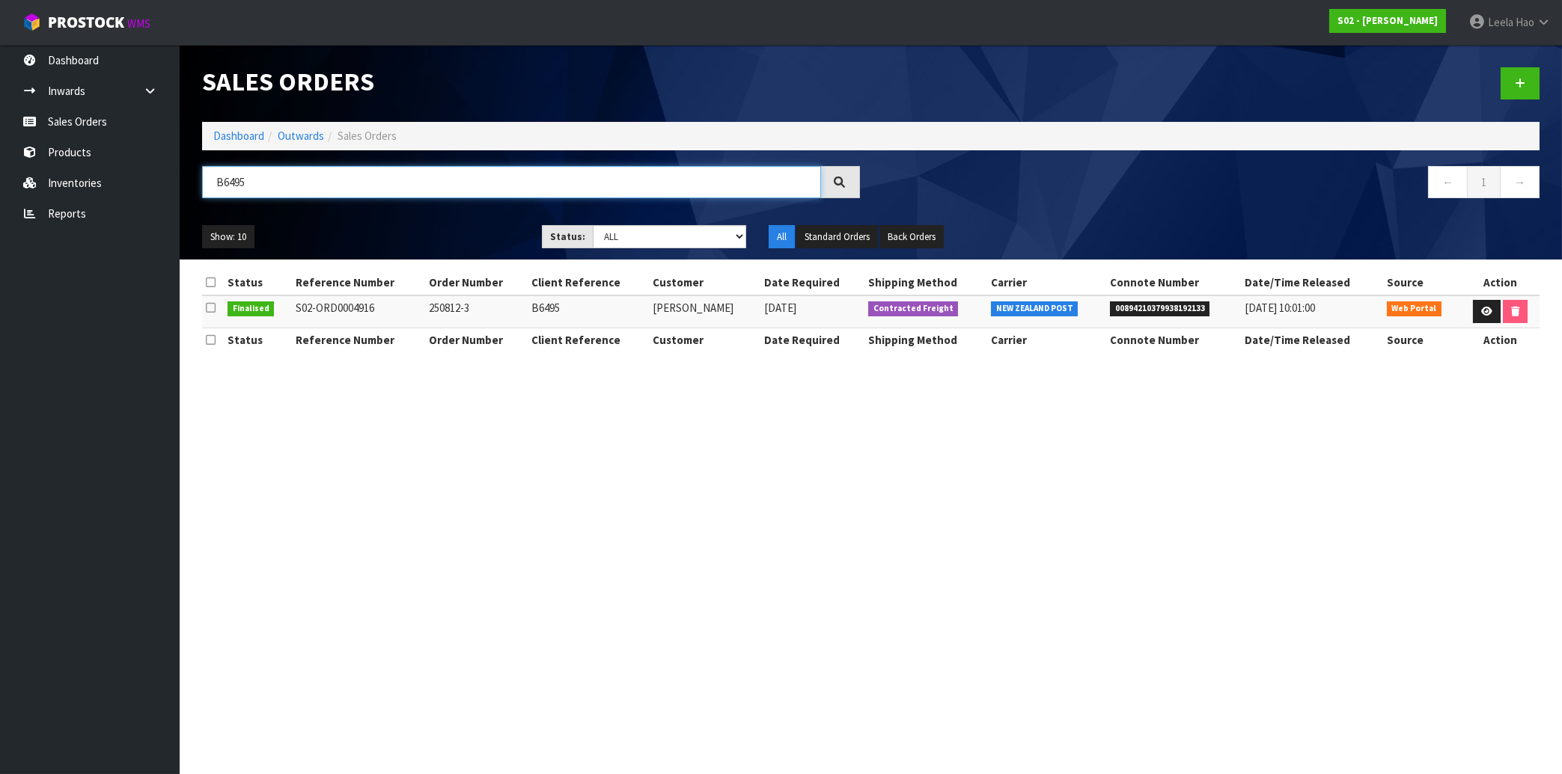
type input "B6495"
click at [1152, 305] on span "00894210379938192133" at bounding box center [1160, 309] width 100 height 15
